Goal: Task Accomplishment & Management: Use online tool/utility

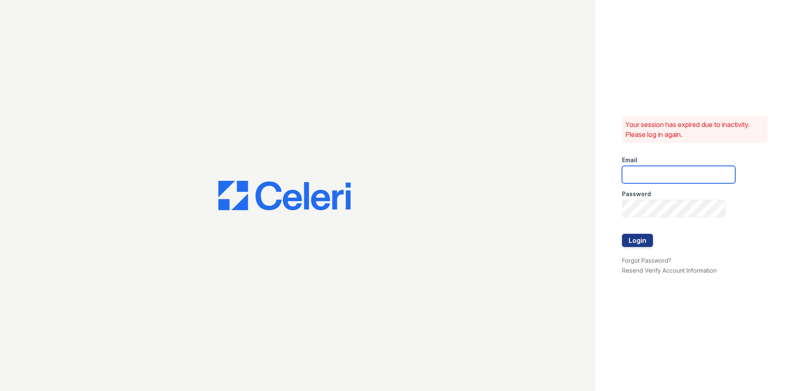
click at [642, 173] on input "email" at bounding box center [678, 174] width 113 height 17
type input "[DOMAIN_NAME][EMAIL_ADDRESS][DOMAIN_NAME]"
click at [633, 236] on button "Login" at bounding box center [637, 240] width 31 height 13
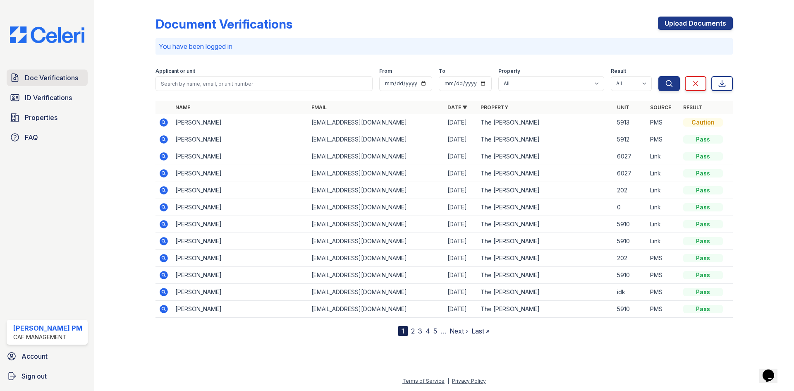
click at [54, 78] on span "Doc Verifications" at bounding box center [51, 78] width 53 height 10
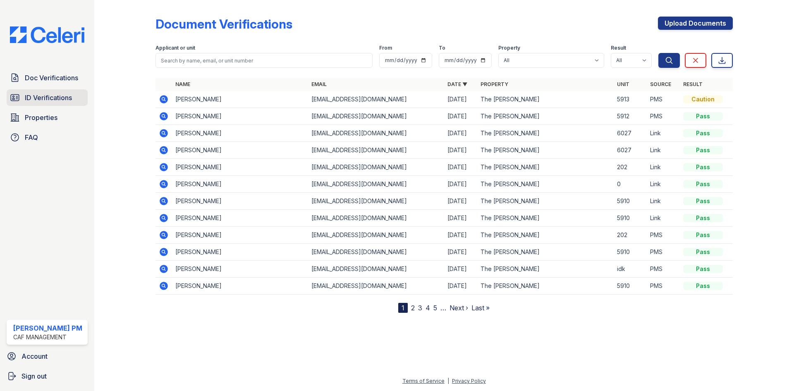
click at [71, 98] on span "ID Verifications" at bounding box center [48, 98] width 47 height 10
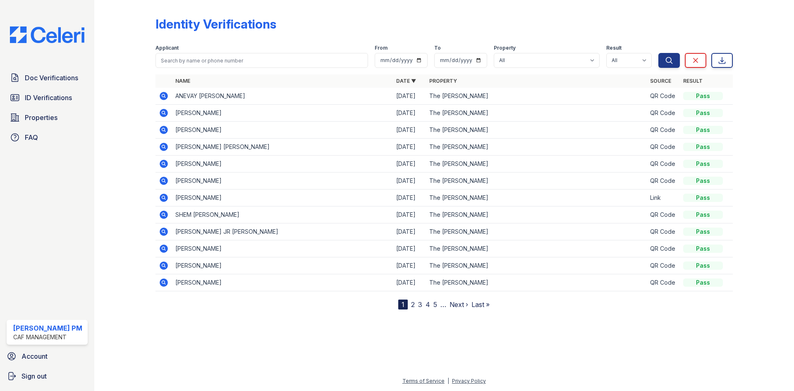
click at [314, 41] on form "Applicant From To Property All The Crosby Result All Pass Fail Caution Resubmit…" at bounding box center [444, 54] width 577 height 33
click at [57, 99] on span "ID Verifications" at bounding box center [48, 98] width 47 height 10
click at [54, 119] on span "Properties" at bounding box center [41, 118] width 33 height 10
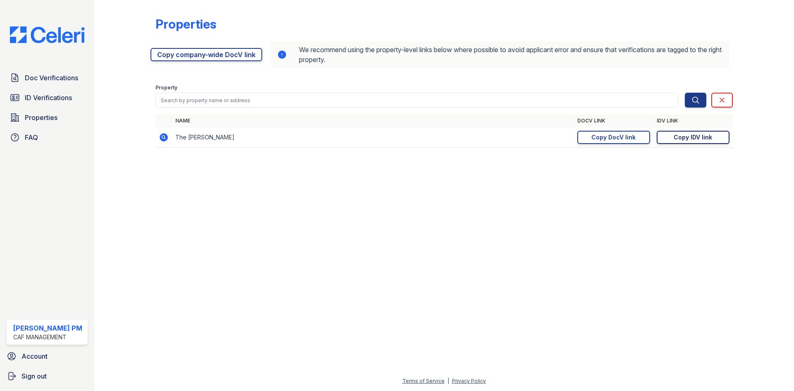
click at [677, 136] on div "Copy IDV link" at bounding box center [693, 137] width 38 height 8
click at [607, 139] on div "Copy DocV link" at bounding box center [613, 137] width 44 height 8
